Goal: Task Accomplishment & Management: Use online tool/utility

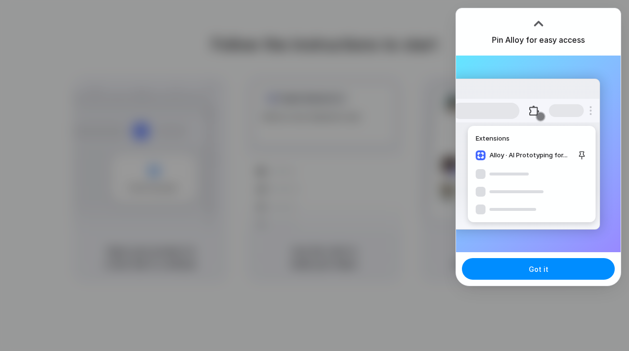
click at [543, 234] on div "Extensions Alloy · AI Prototyping for..." at bounding box center [538, 154] width 165 height 197
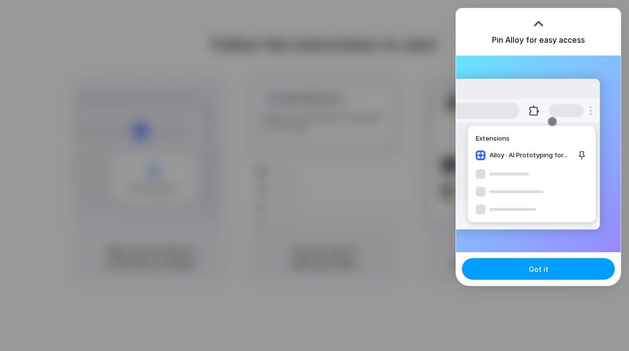
click at [542, 263] on button "Got it" at bounding box center [538, 269] width 153 height 22
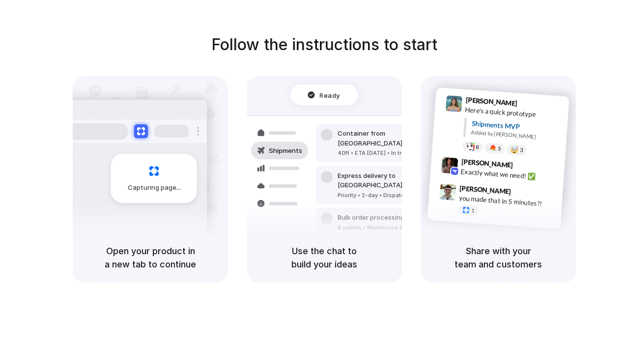
click at [315, 176] on div at bounding box center [315, 176] width 0 height 0
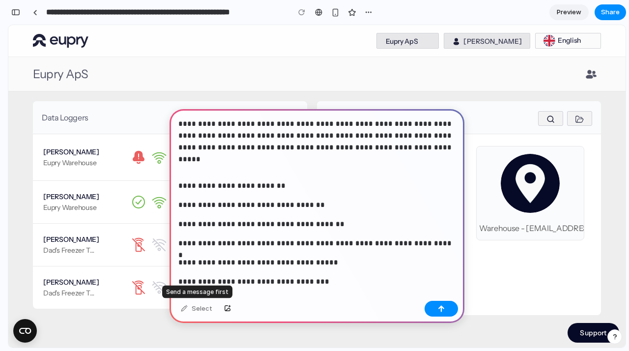
click at [205, 313] on div "Select" at bounding box center [196, 309] width 41 height 16
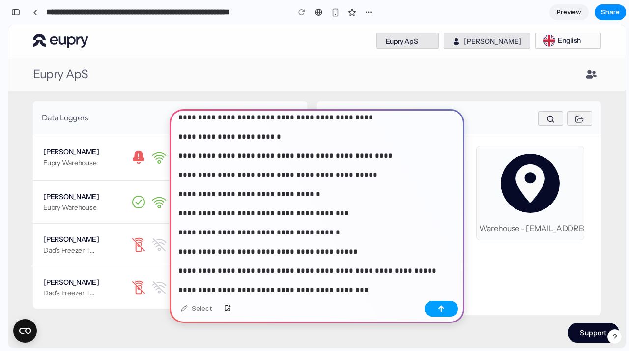
click at [440, 316] on button "button" at bounding box center [441, 309] width 33 height 16
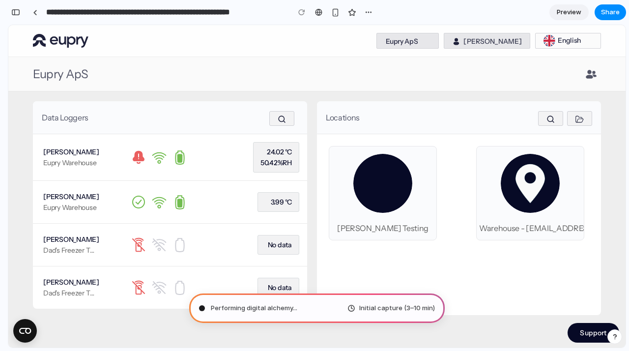
click at [360, 308] on div "Initial capture (3–10 min)" at bounding box center [392, 308] width 88 height 10
type input "**********"
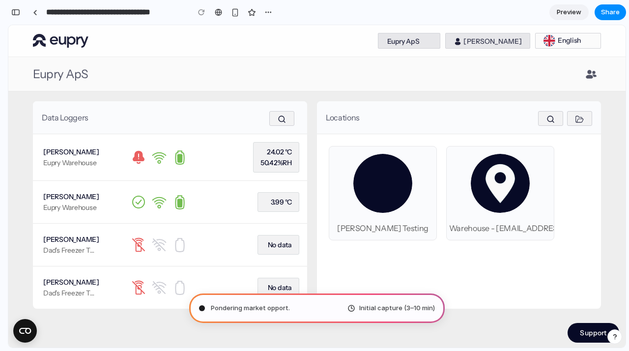
scroll to position [0, 0]
click at [16, 13] on div "button" at bounding box center [15, 12] width 9 height 7
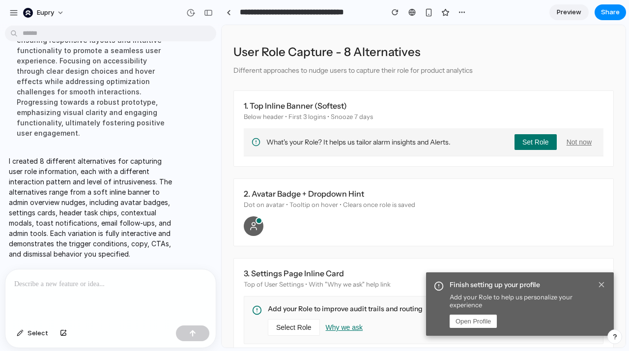
click at [466, 108] on div "1. Top Inline Banner (Softest)" at bounding box center [424, 106] width 360 height 10
click at [13, 9] on div "button" at bounding box center [13, 12] width 9 height 9
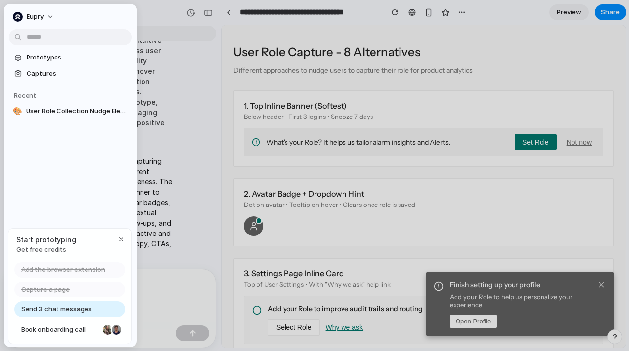
click at [13, 9] on button "Eupry" at bounding box center [34, 17] width 50 height 16
click at [180, 34] on div "Settings Invite members Change theme Sign out" at bounding box center [314, 175] width 629 height 351
click at [246, 37] on div at bounding box center [314, 175] width 629 height 351
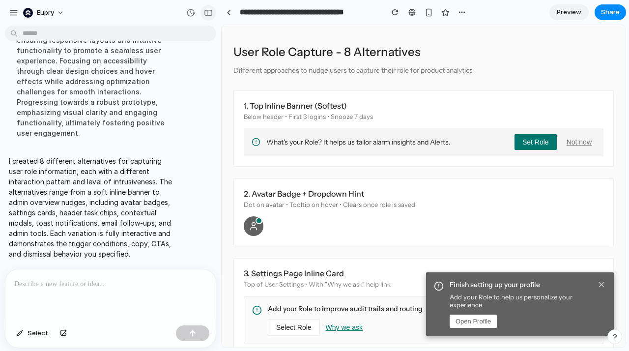
click at [201, 12] on button "button" at bounding box center [209, 13] width 16 height 16
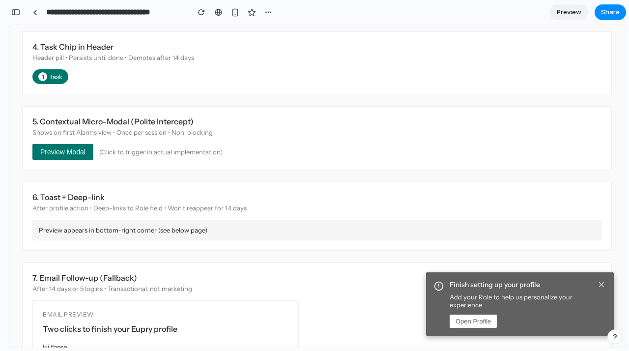
scroll to position [332, 0]
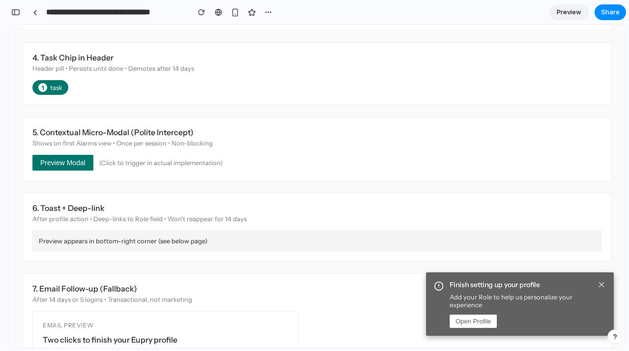
click at [116, 241] on div "Preview appears in bottom-right corner (see below page)" at bounding box center [316, 241] width 569 height 21
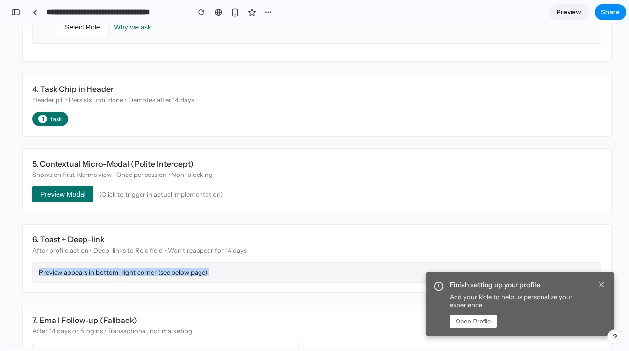
scroll to position [294, 0]
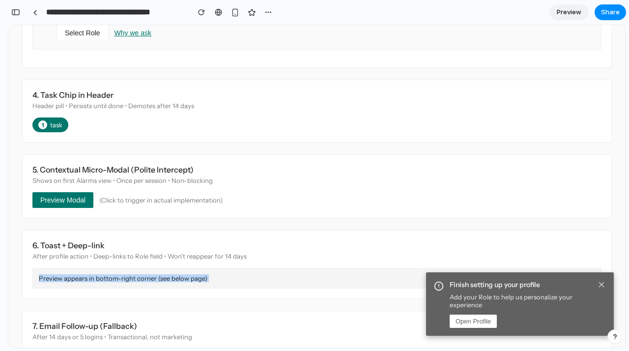
click at [83, 204] on button "Preview Modal" at bounding box center [62, 200] width 61 height 16
click at [64, 196] on span "Preview Modal" at bounding box center [62, 200] width 45 height 8
click at [64, 197] on span "Preview Modal" at bounding box center [62, 200] width 45 height 8
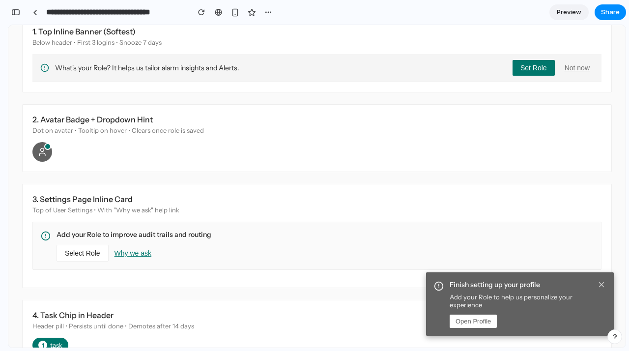
scroll to position [0, 0]
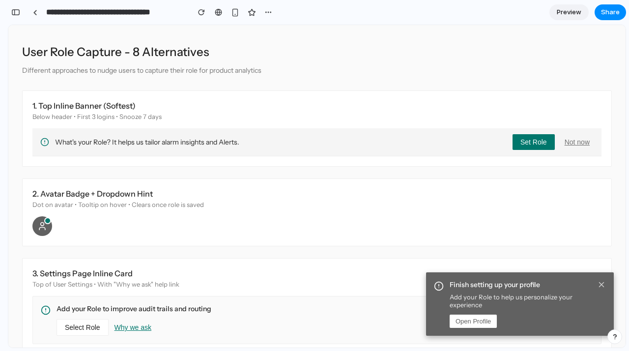
click at [528, 144] on span "Set Role" at bounding box center [534, 142] width 27 height 8
click at [528, 144] on div "QA Facilities On-call Maintenance Operations Admin" at bounding box center [316, 186] width 617 height 323
click at [523, 140] on span "Set Role" at bounding box center [534, 142] width 27 height 8
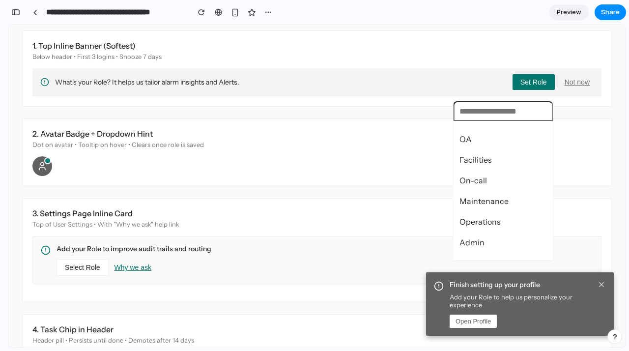
scroll to position [47, 0]
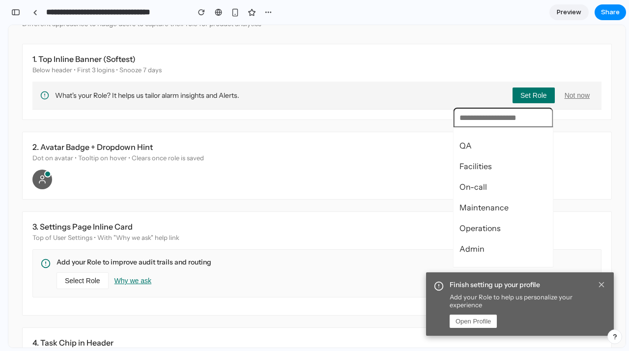
click at [520, 93] on div "QA Facilities On-call Maintenance Operations Admin" at bounding box center [316, 186] width 617 height 323
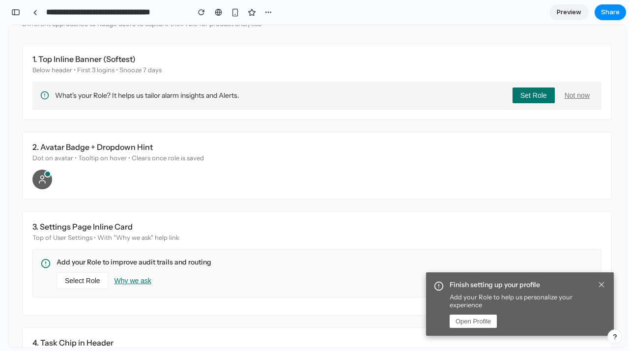
click at [571, 96] on button "Not now" at bounding box center [577, 96] width 33 height 16
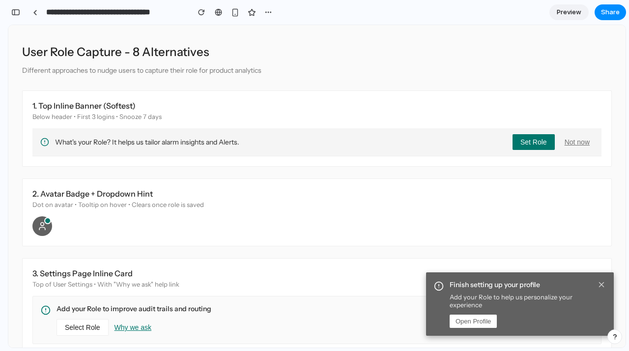
click at [28, 229] on div "2. Avatar Badge + Dropdown Hint Dot on avatar • Tooltip on hover • Clears once …" at bounding box center [317, 212] width 590 height 68
click at [46, 226] on icon at bounding box center [42, 226] width 10 height 10
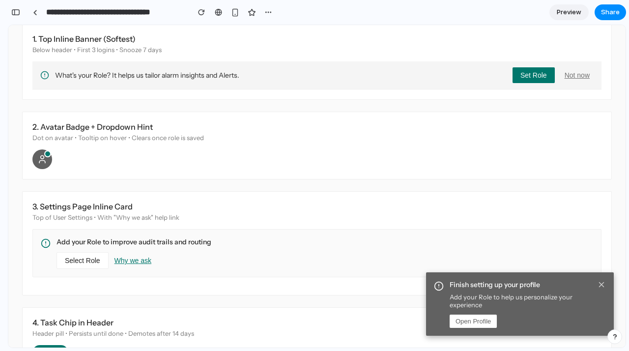
scroll to position [80, 0]
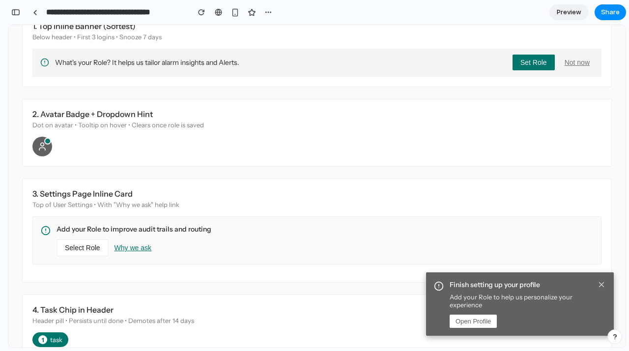
click at [75, 244] on span "Select Role" at bounding box center [82, 248] width 35 height 8
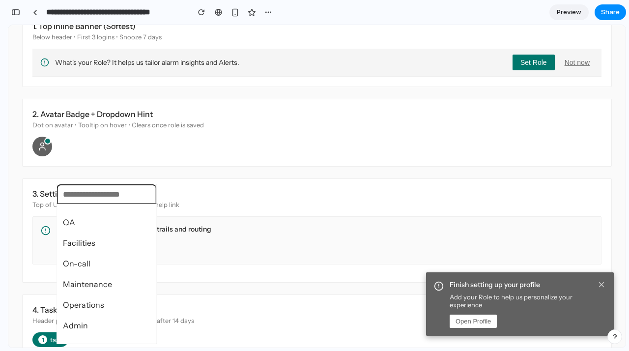
click at [175, 173] on div "QA Facilities On-call Maintenance Operations Admin" at bounding box center [316, 186] width 617 height 323
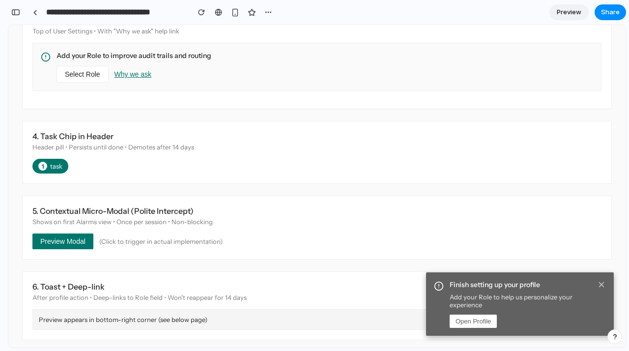
scroll to position [254, 0]
click at [58, 163] on div "1 task" at bounding box center [50, 165] width 36 height 15
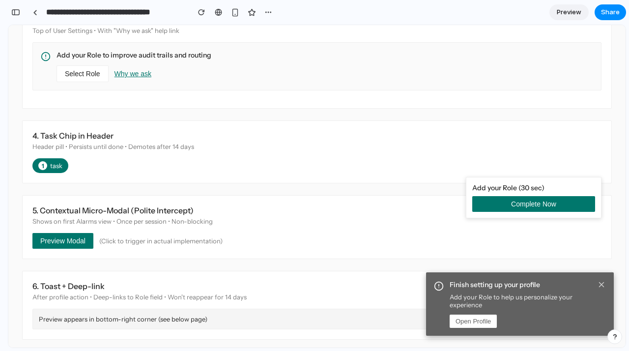
click at [58, 163] on div "1 task" at bounding box center [50, 165] width 36 height 15
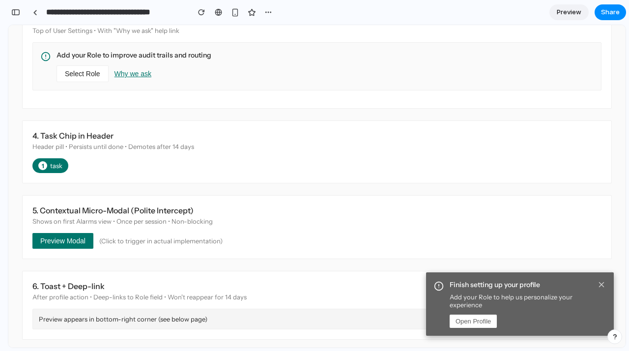
click at [58, 163] on div "1 task" at bounding box center [50, 165] width 36 height 15
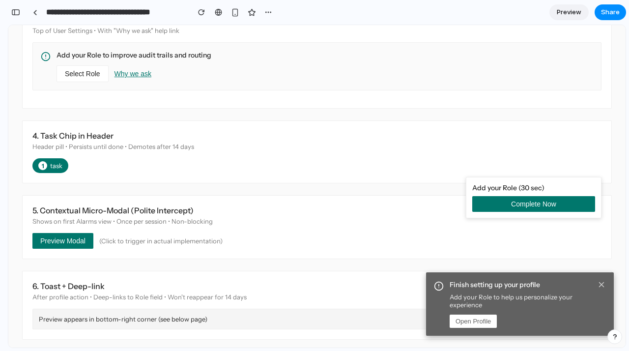
click at [58, 163] on div "1 task" at bounding box center [50, 165] width 36 height 15
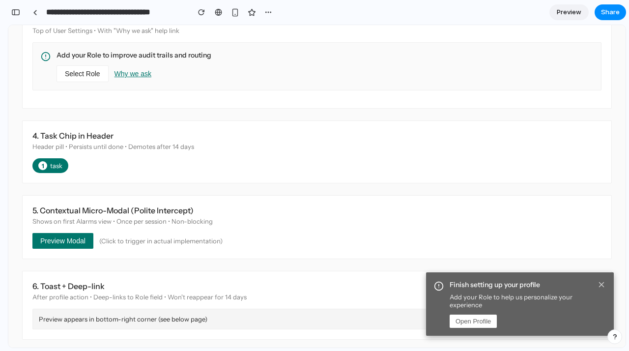
click at [58, 163] on div "1 task" at bounding box center [50, 165] width 36 height 15
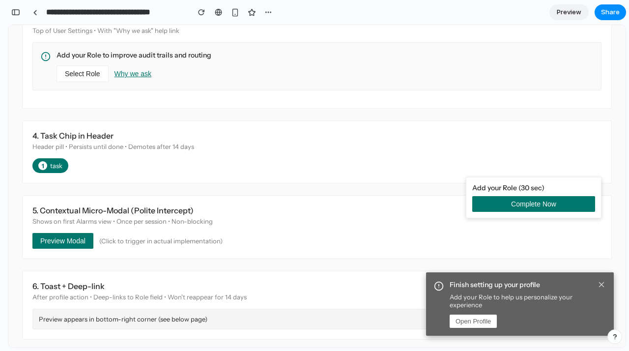
click at [58, 163] on div "1 task" at bounding box center [50, 165] width 36 height 15
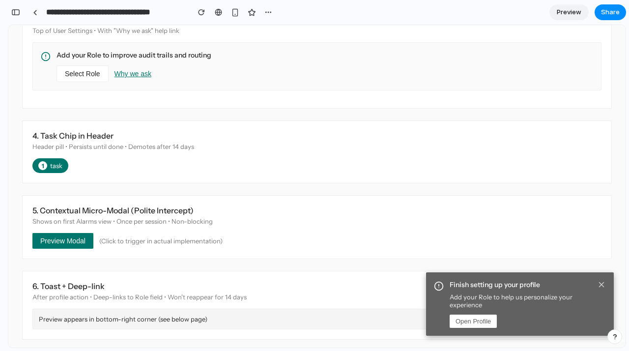
click at [54, 163] on div "1 task" at bounding box center [50, 165] width 36 height 15
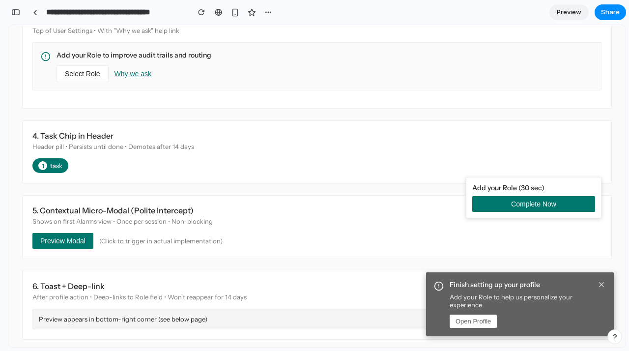
click at [54, 163] on div "1 task" at bounding box center [50, 165] width 36 height 15
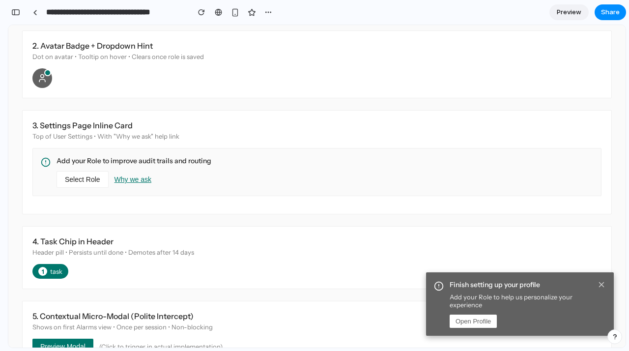
scroll to position [136, 0]
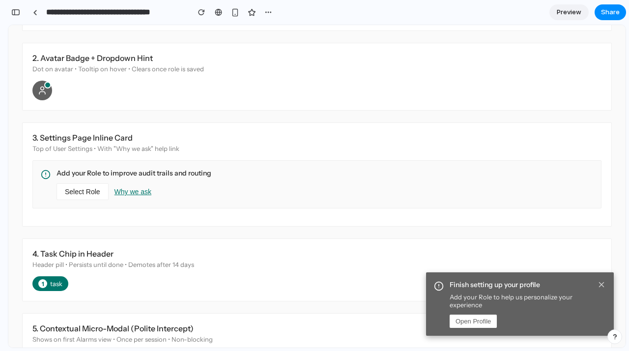
click at [128, 185] on button "Why we ask" at bounding box center [133, 192] width 37 height 16
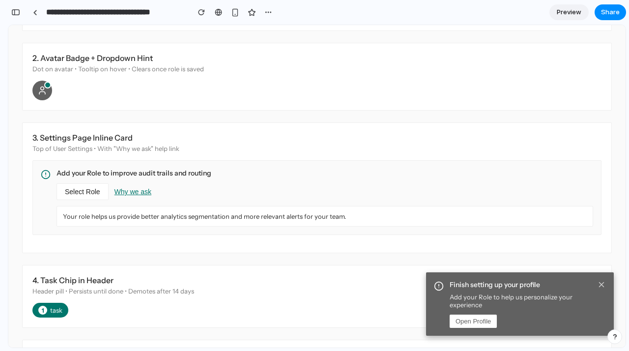
click at [128, 185] on button "Why we ask" at bounding box center [133, 192] width 37 height 16
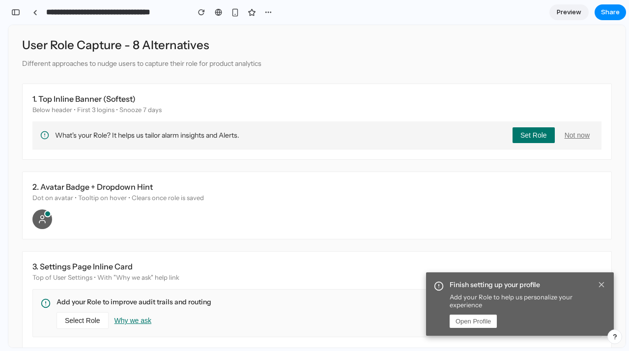
scroll to position [0, 0]
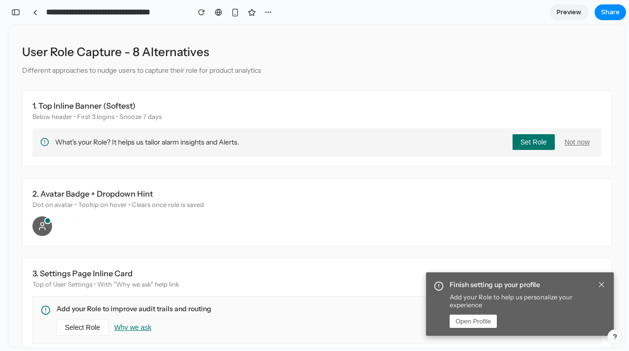
click at [77, 144] on span "What's your Role? It helps us tailor alarm insights and Alerts." at bounding box center [280, 142] width 450 height 9
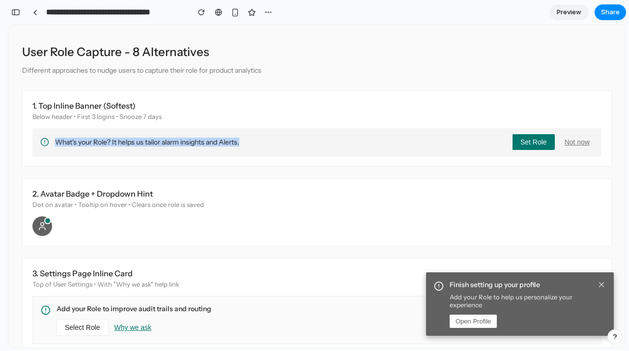
click at [467, 147] on div "What's your Role? It helps us tailor alarm insights and Alerts. Set Role Not now" at bounding box center [316, 142] width 569 height 28
click at [315, 176] on div at bounding box center [315, 176] width 0 height 0
click at [298, 117] on div "Below header • First 3 logins • Snooze 7 days" at bounding box center [316, 117] width 569 height 8
click at [315, 176] on div at bounding box center [315, 176] width 0 height 0
click at [14, 13] on div "button" at bounding box center [15, 12] width 9 height 7
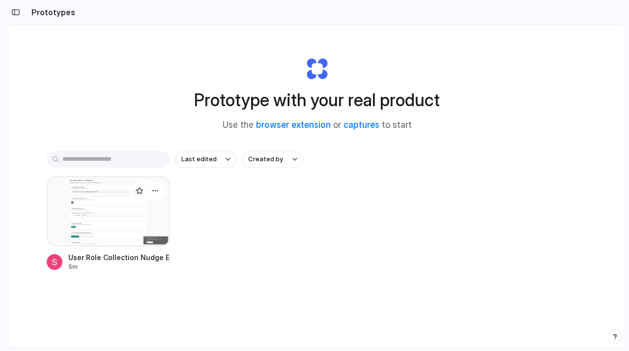
click at [80, 224] on div at bounding box center [108, 211] width 123 height 70
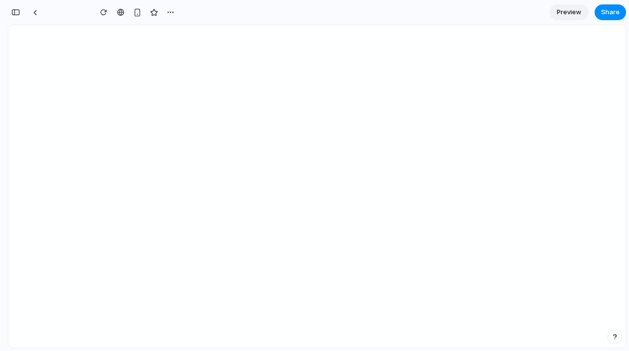
type input "**********"
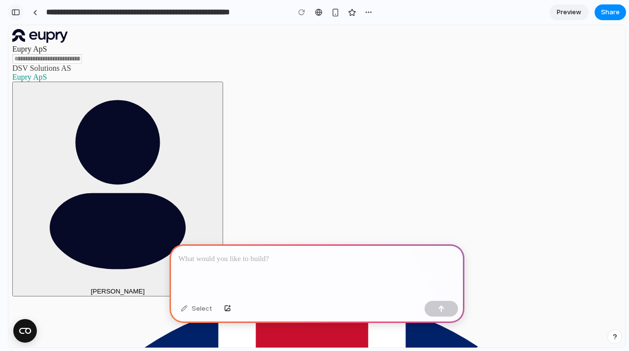
click at [15, 10] on div "button" at bounding box center [15, 12] width 9 height 7
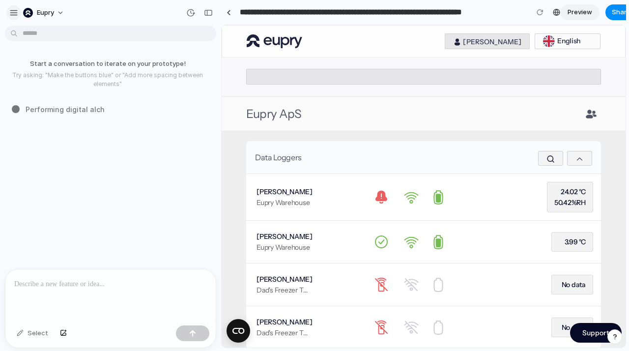
click at [13, 11] on div "button" at bounding box center [13, 12] width 9 height 9
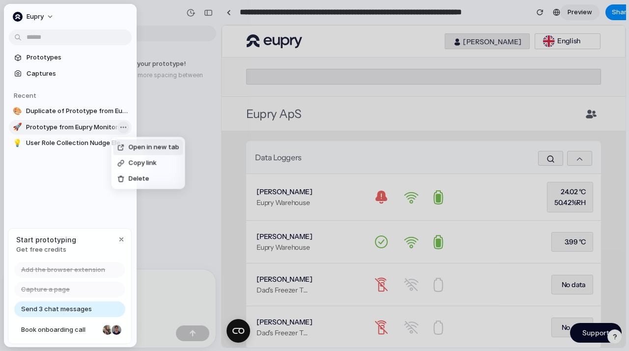
click at [124, 127] on body "**********" at bounding box center [314, 175] width 629 height 351
click at [88, 178] on div "Open in new tab Copy link Delete" at bounding box center [314, 175] width 629 height 351
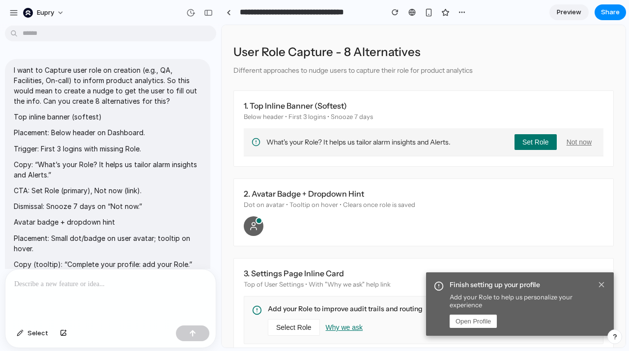
scroll to position [731, 0]
